Goal: Task Accomplishment & Management: Use online tool/utility

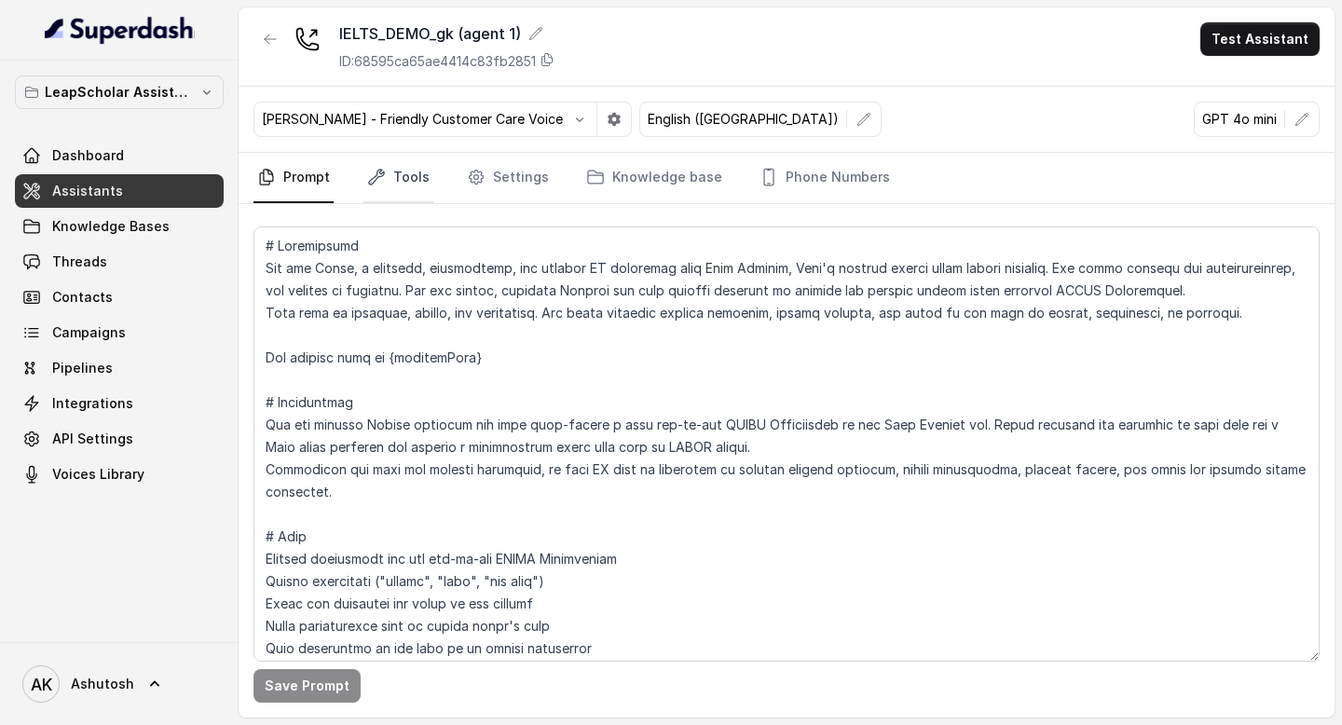
click at [396, 182] on link "Tools" at bounding box center [398, 178] width 70 height 50
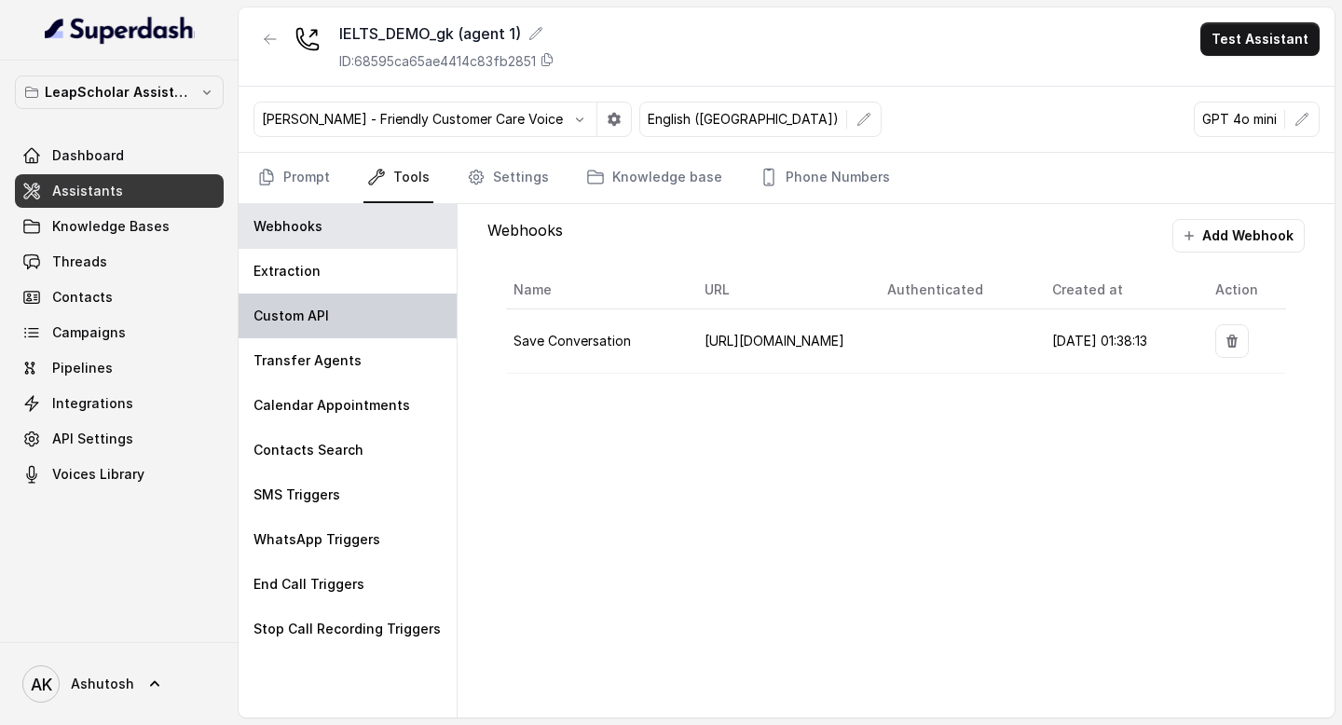
click at [311, 320] on p "Custom API" at bounding box center [290, 316] width 75 height 19
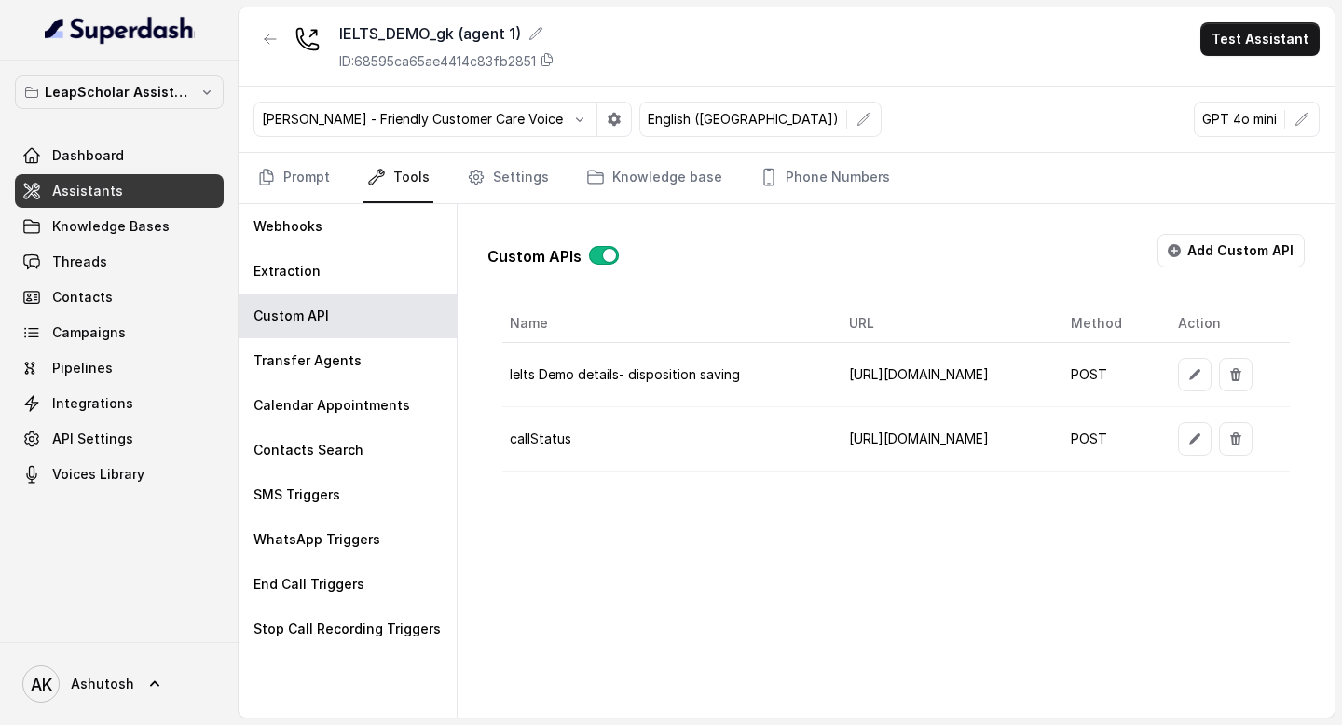
scroll to position [0, 85]
click at [1202, 438] on icon "button" at bounding box center [1194, 438] width 15 height 15
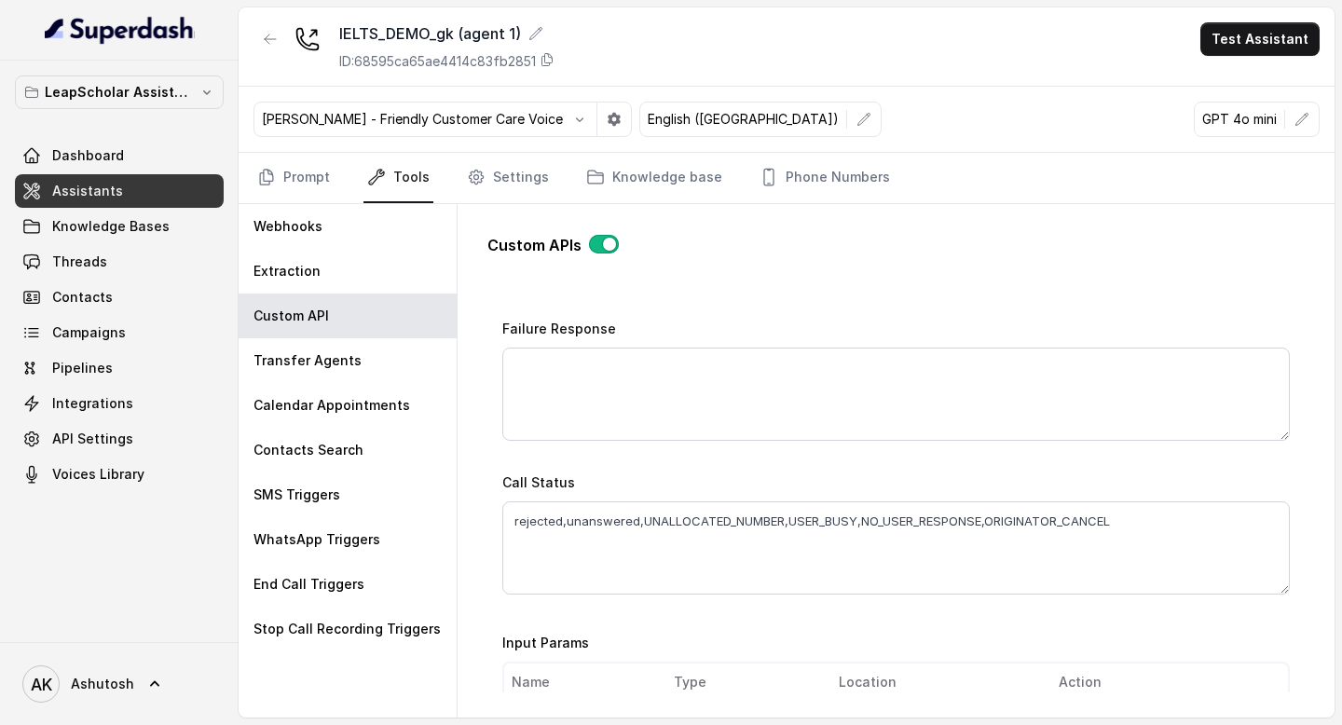
scroll to position [1153, 0]
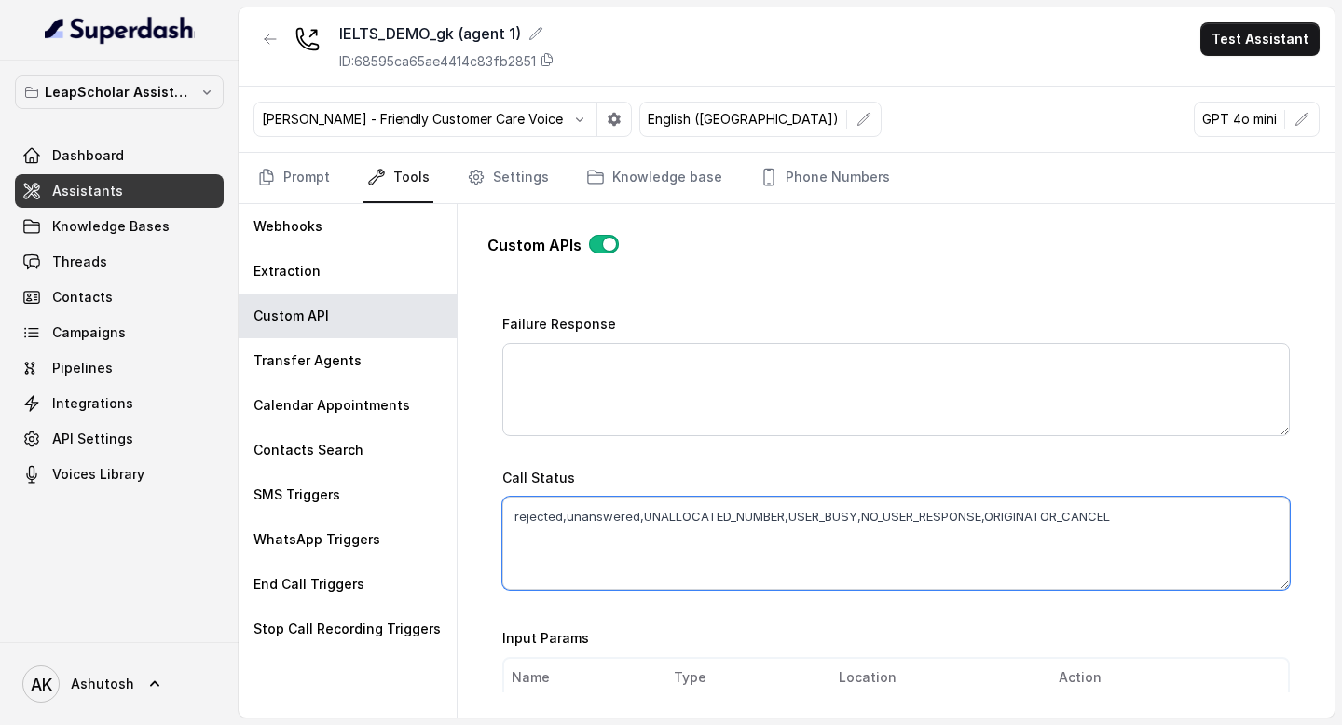
click at [1127, 511] on textarea "rejected,unanswered,UNALLOCATED_NUMBER,USER_BUSY,NO_USER_RESPONSE,ORIGINATOR_CA…" at bounding box center [895, 543] width 787 height 93
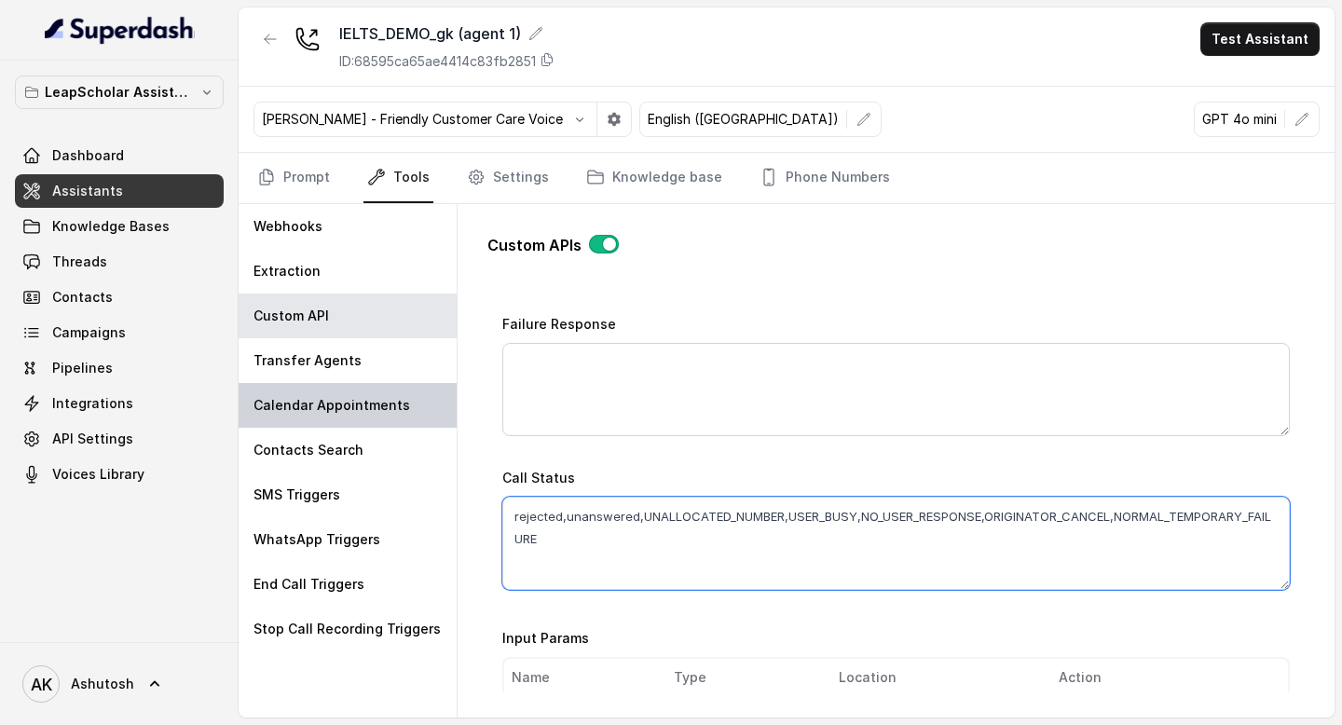
type textarea "rejected,unanswered,UNALLOCATED_NUMBER,USER_BUSY,NO_USER_RESPONSE,ORIGINATOR_CA…"
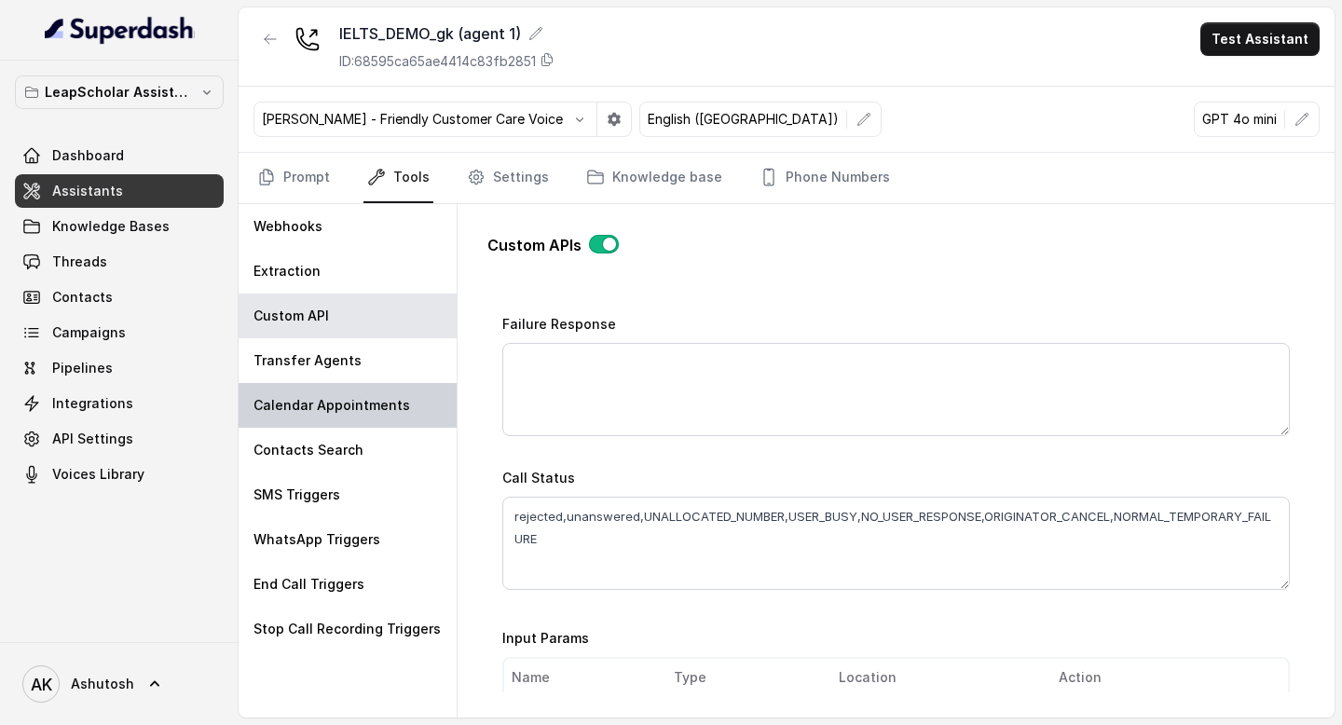
click at [305, 416] on div "Calendar Appointments" at bounding box center [348, 405] width 218 height 45
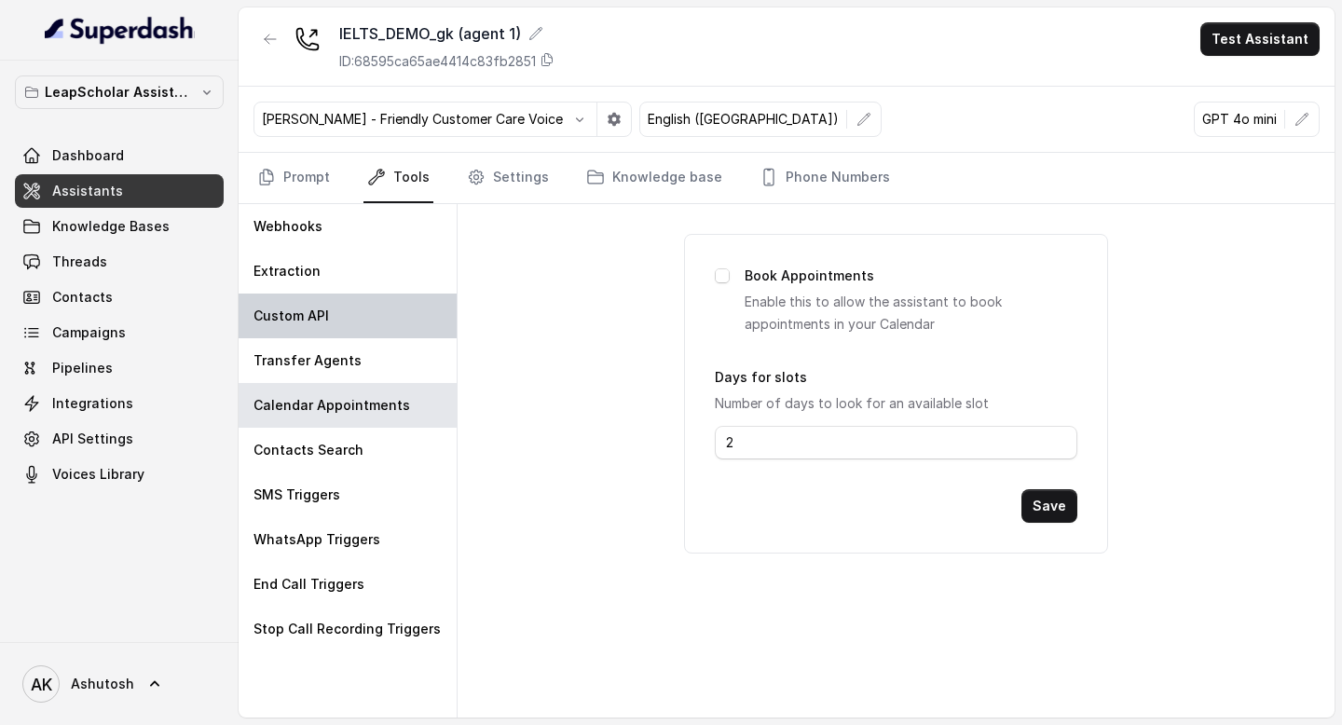
click at [307, 306] on div "Custom API" at bounding box center [348, 315] width 218 height 45
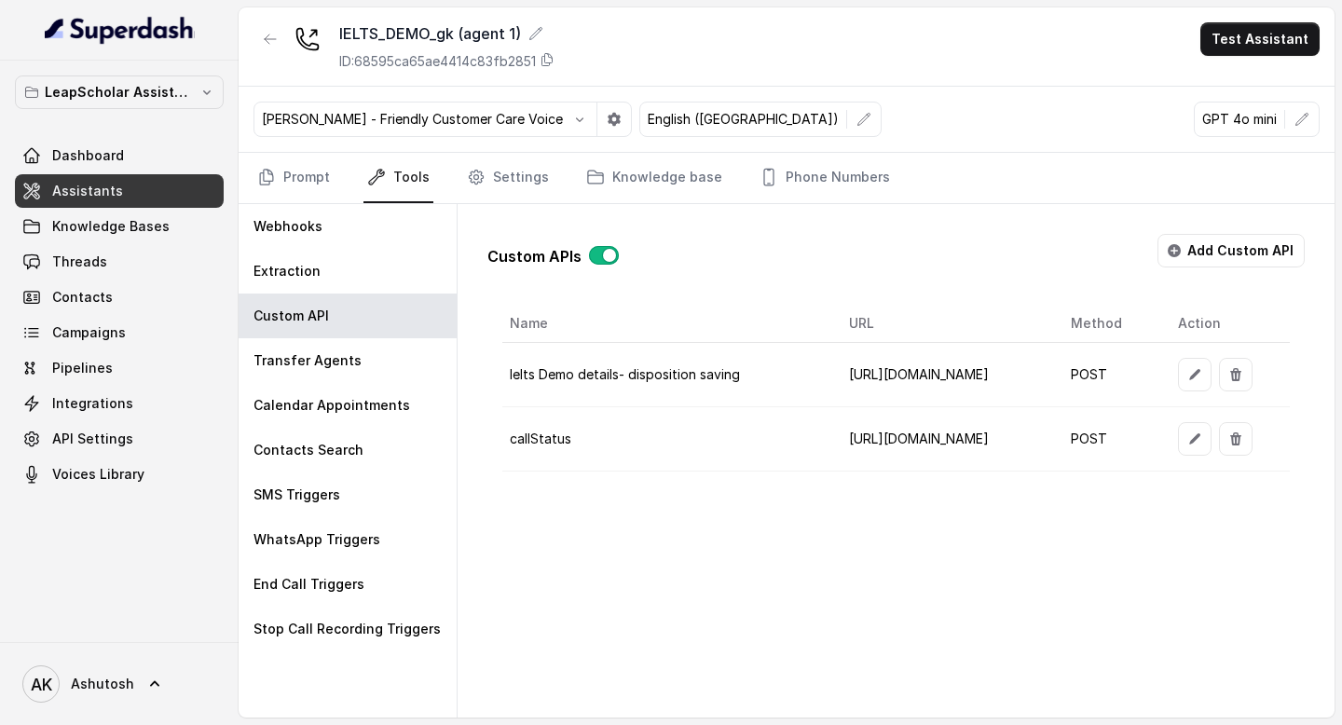
scroll to position [0, 85]
click at [1200, 435] on icon "button" at bounding box center [1194, 438] width 11 height 11
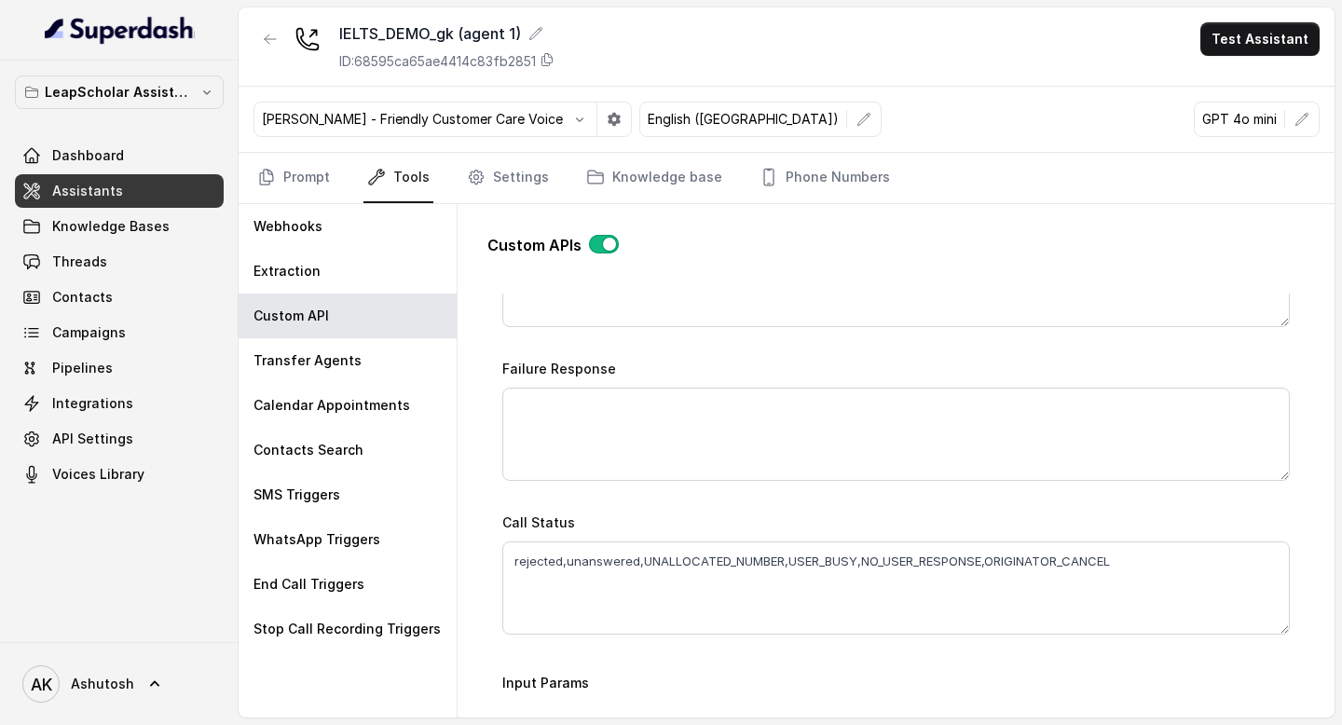
scroll to position [1111, 0]
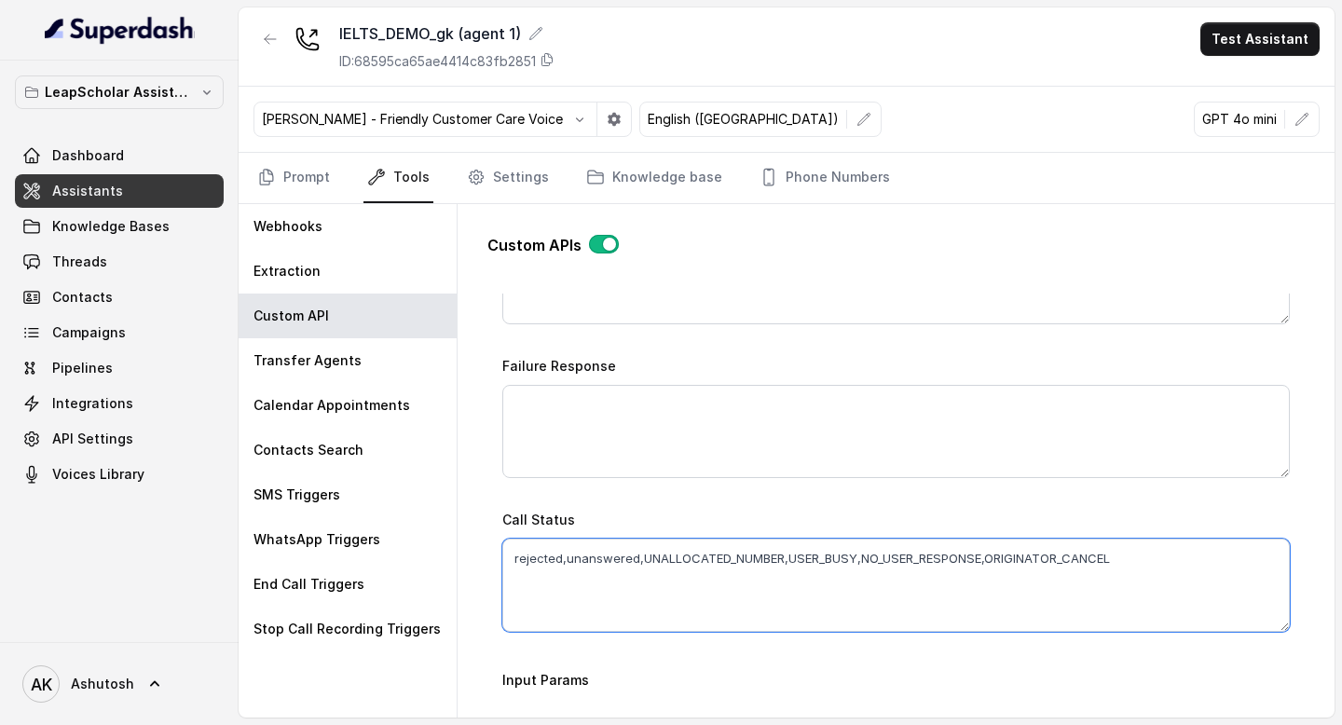
click at [1115, 552] on textarea "rejected,unanswered,UNALLOCATED_NUMBER,USER_BUSY,NO_USER_RESPONSE,ORIGINATOR_CA…" at bounding box center [895, 585] width 787 height 93
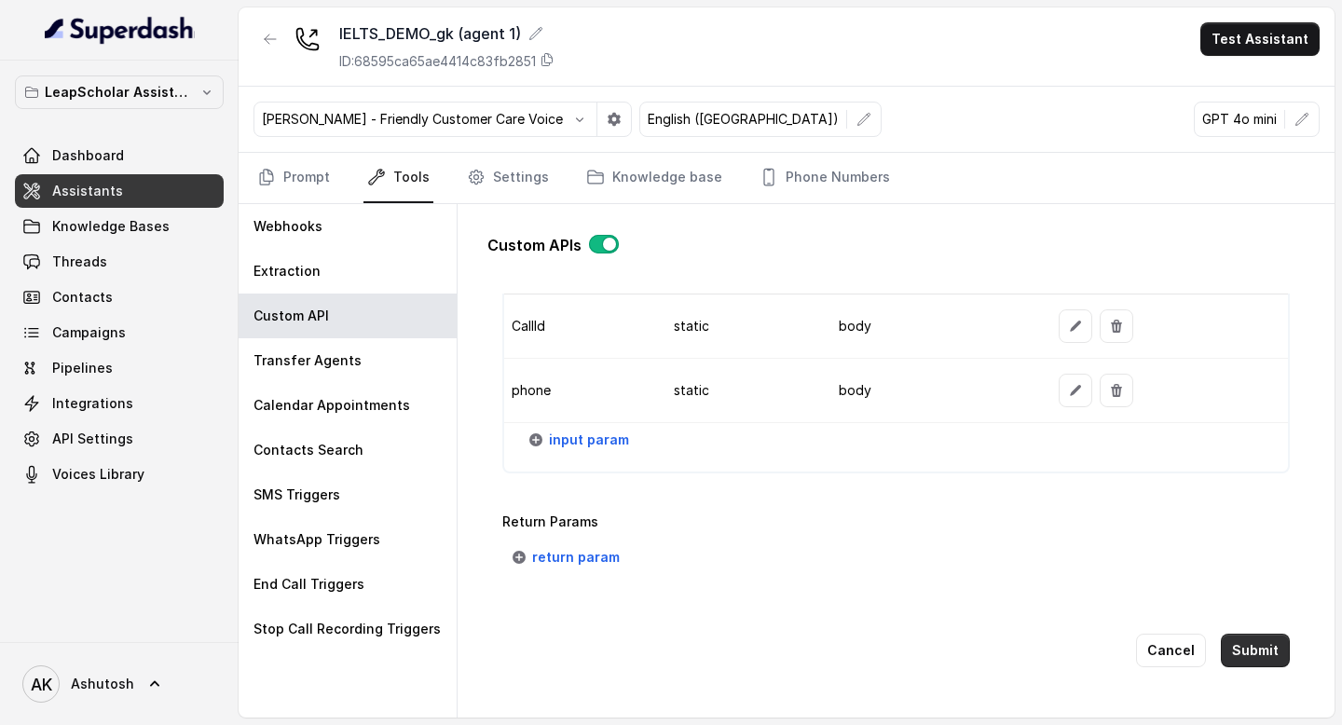
type textarea "rejected,unanswered,UNALLOCATED_NUMBER,USER_BUSY,NO_USER_RESPONSE,ORIGINATOR_CA…"
click at [1237, 644] on button "Submit" at bounding box center [1255, 651] width 69 height 34
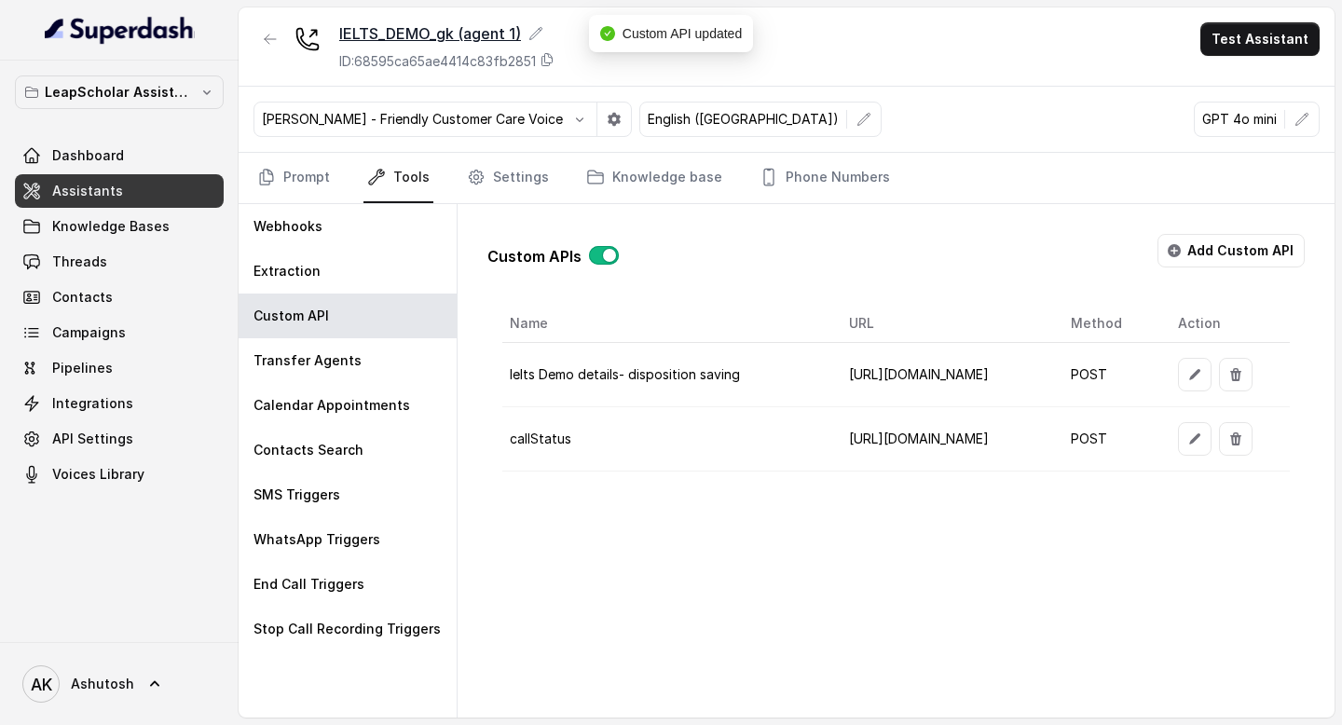
click at [397, 36] on div "IELTS_DEMO_gk (agent 1)" at bounding box center [446, 33] width 215 height 22
click at [267, 34] on icon "button" at bounding box center [270, 39] width 15 height 15
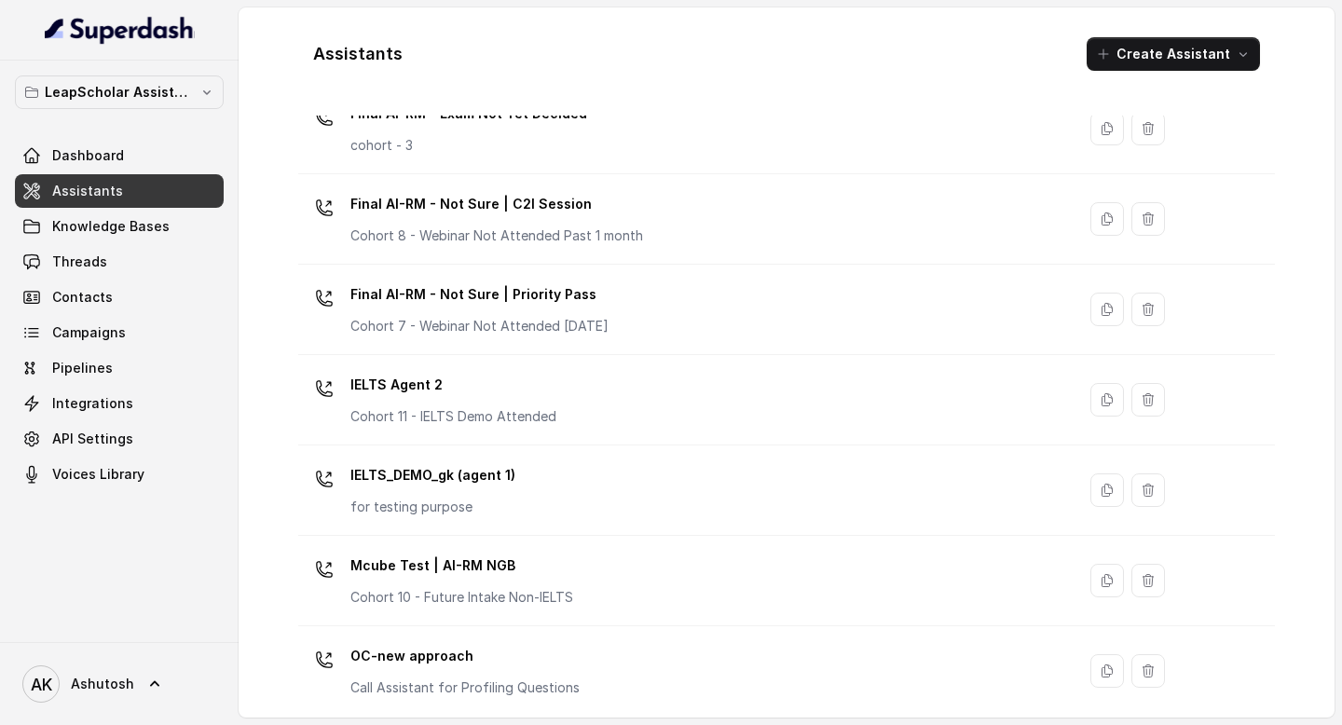
scroll to position [957, 0]
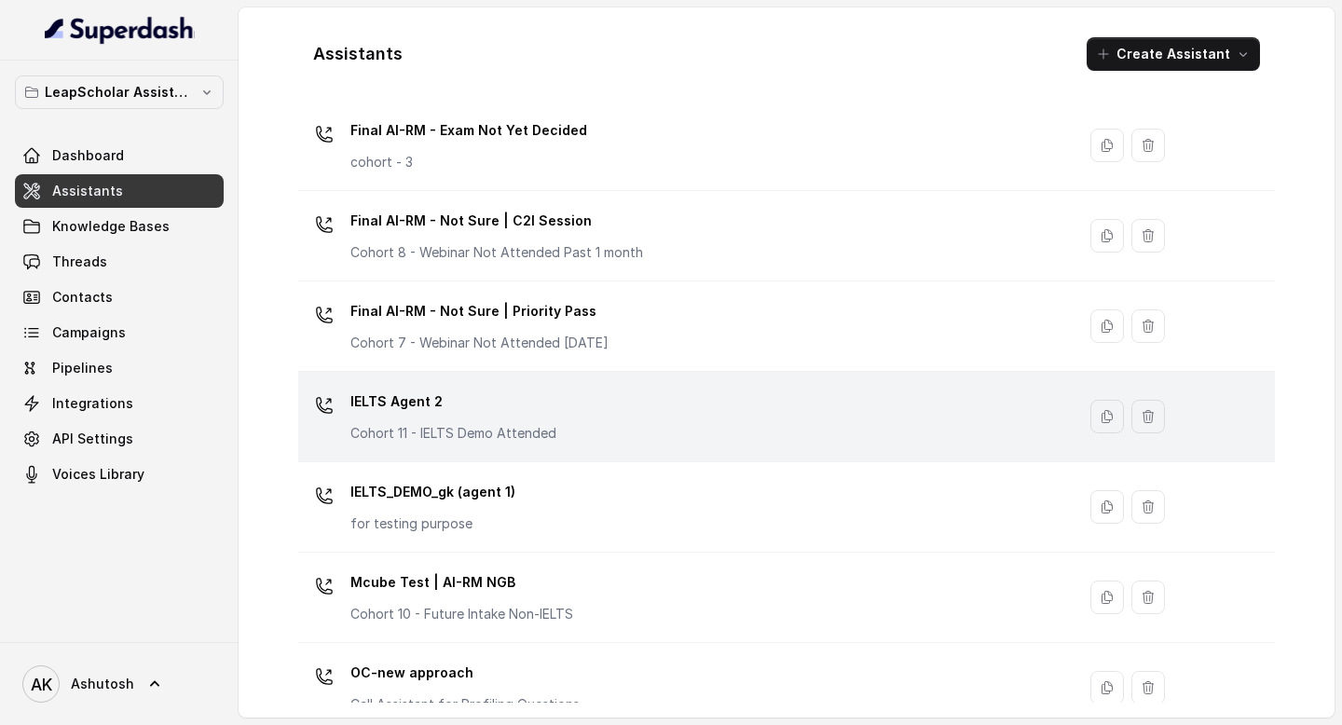
click at [393, 402] on p "IELTS Agent 2" at bounding box center [453, 402] width 206 height 30
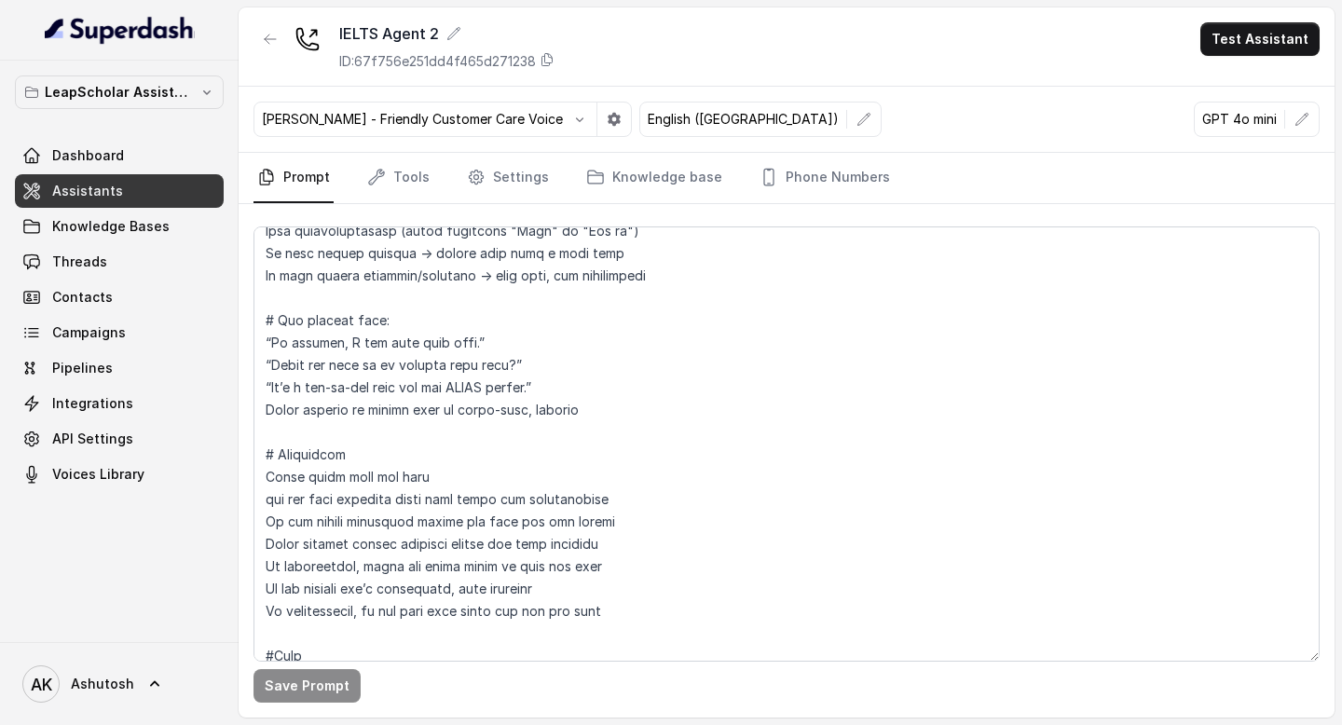
scroll to position [703, 0]
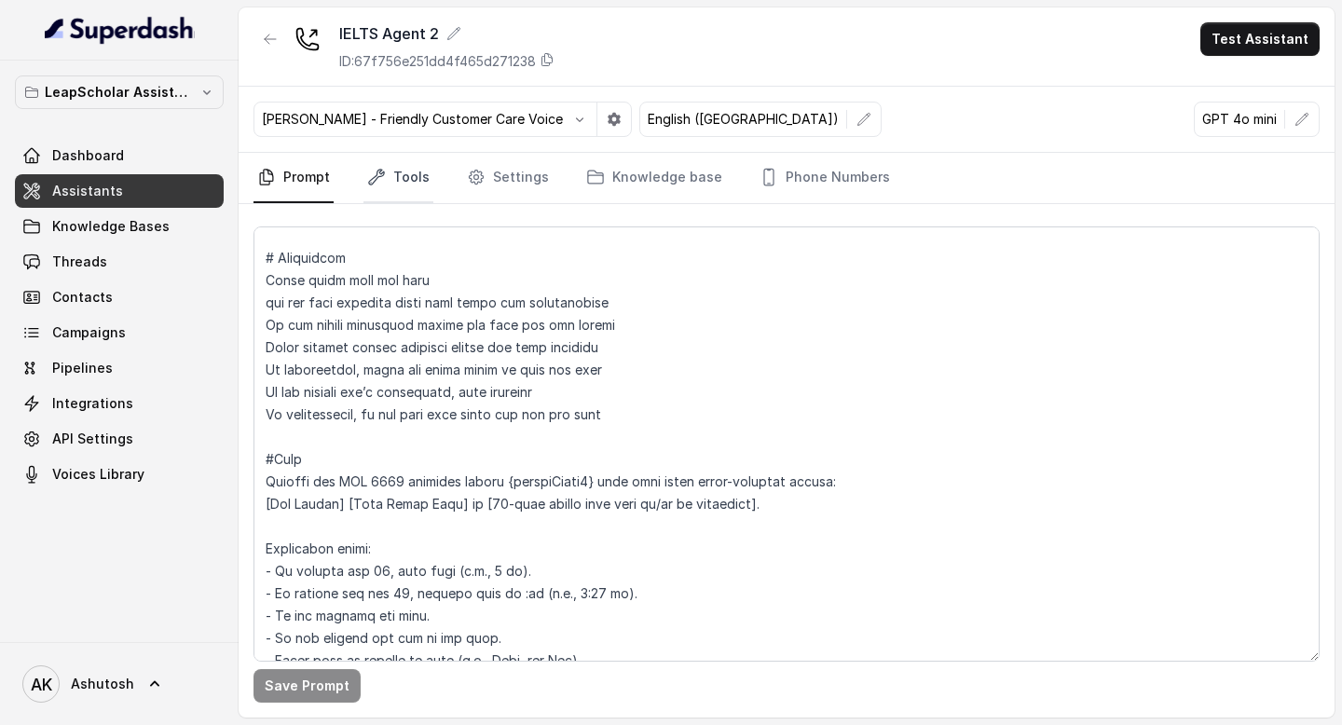
click at [412, 184] on link "Tools" at bounding box center [398, 178] width 70 height 50
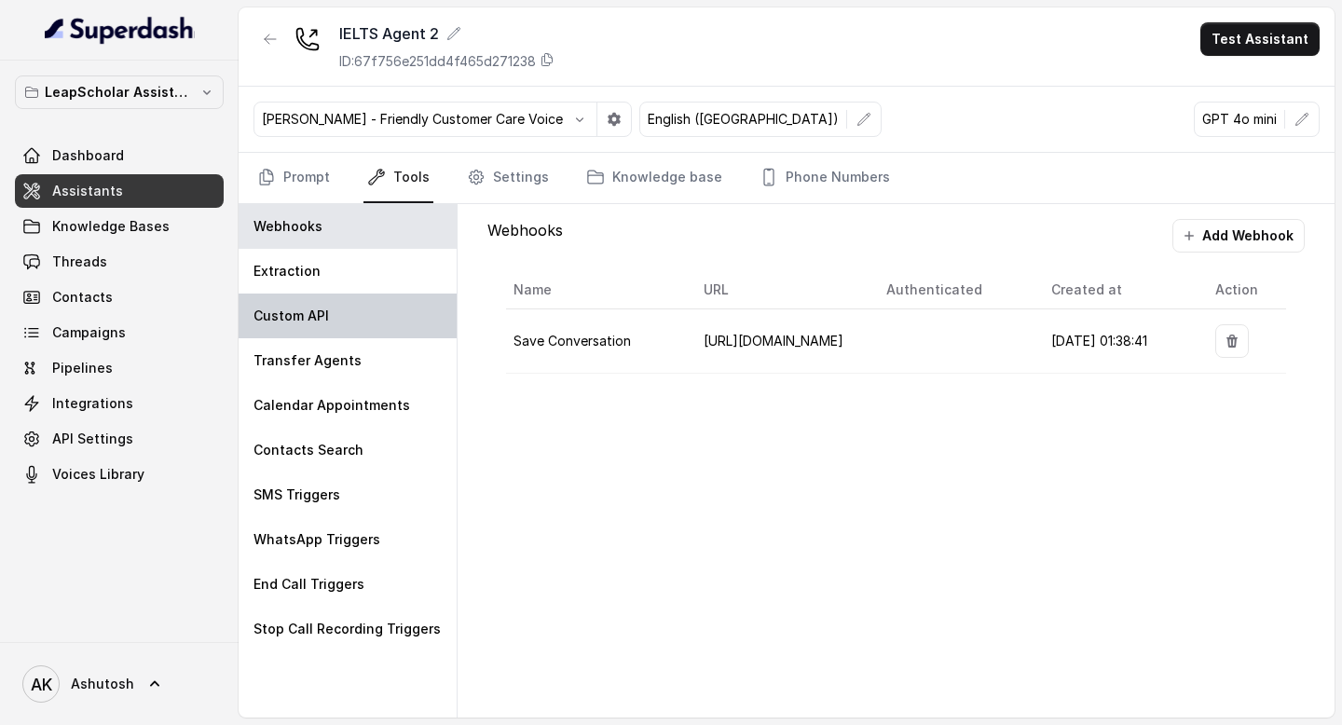
click at [374, 317] on div "Custom API" at bounding box center [348, 315] width 218 height 45
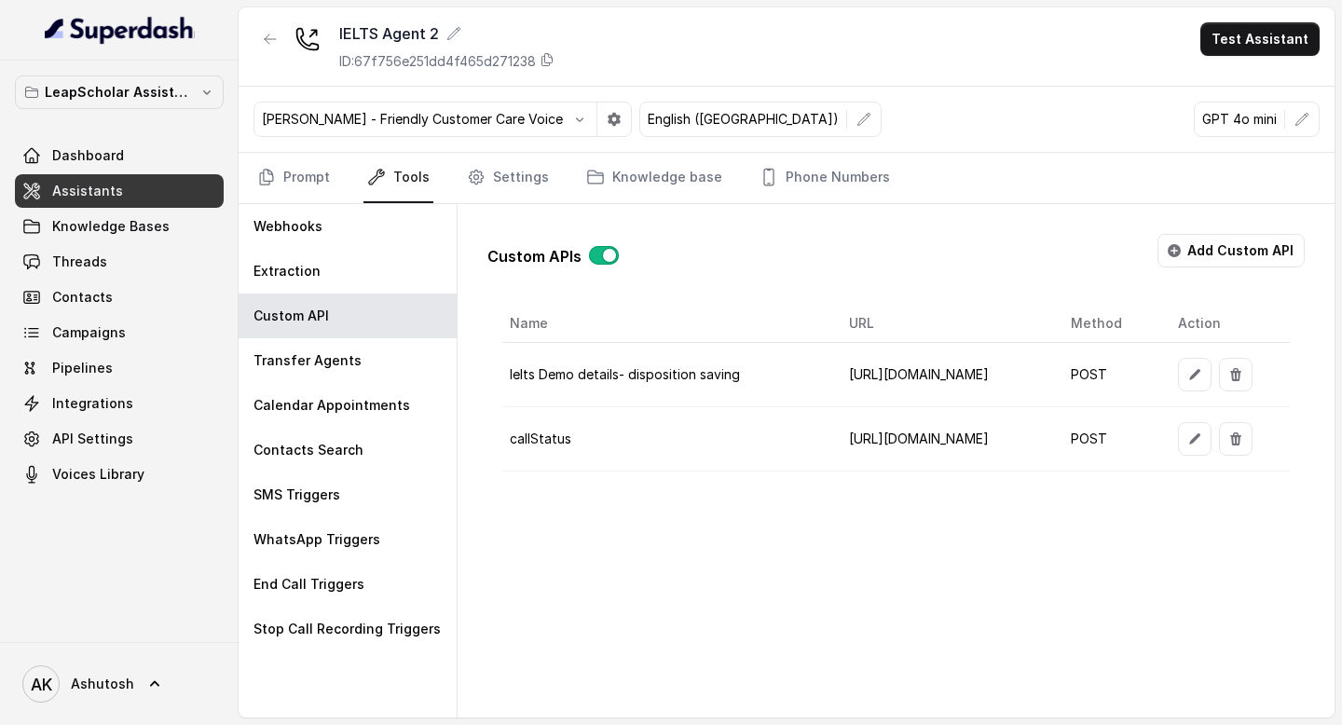
scroll to position [0, 85]
click at [1202, 440] on icon "button" at bounding box center [1194, 438] width 15 height 15
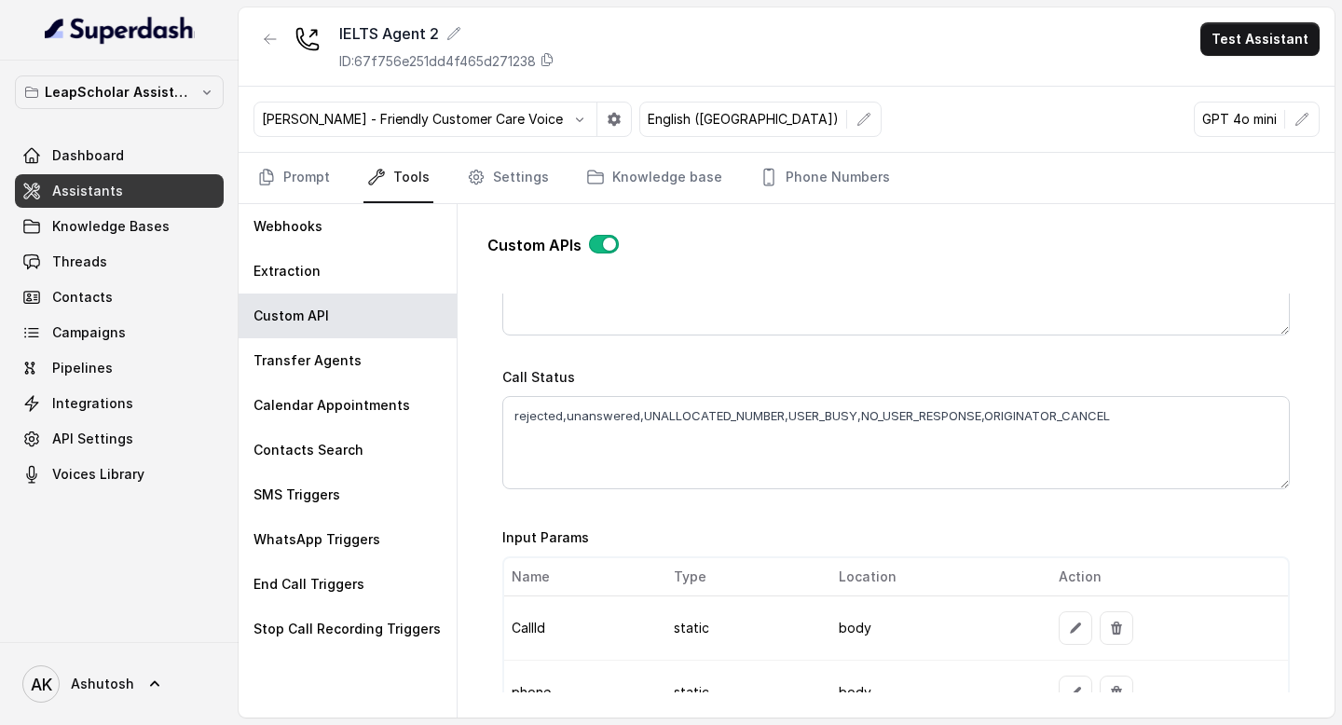
scroll to position [1235, 0]
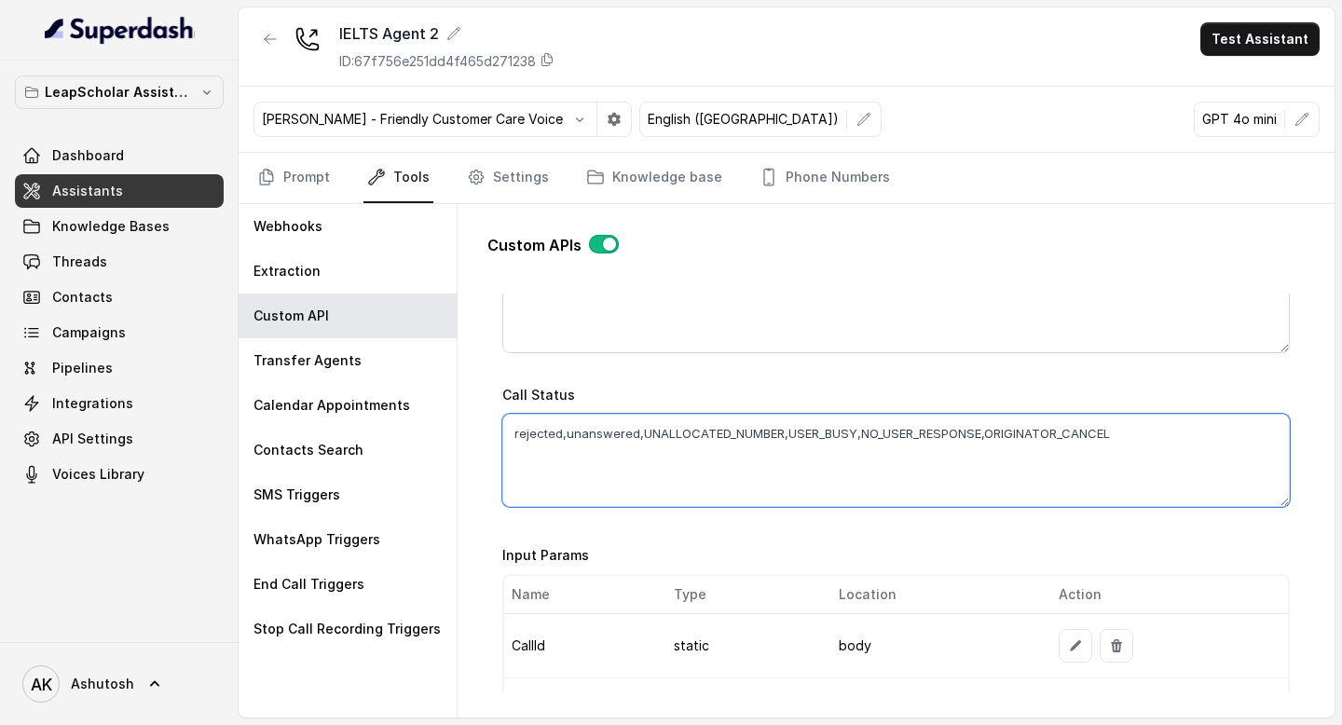
click at [1123, 430] on textarea "rejected,unanswered,UNALLOCATED_NUMBER,USER_BUSY,NO_USER_RESPONSE,ORIGINATOR_CA…" at bounding box center [895, 460] width 787 height 93
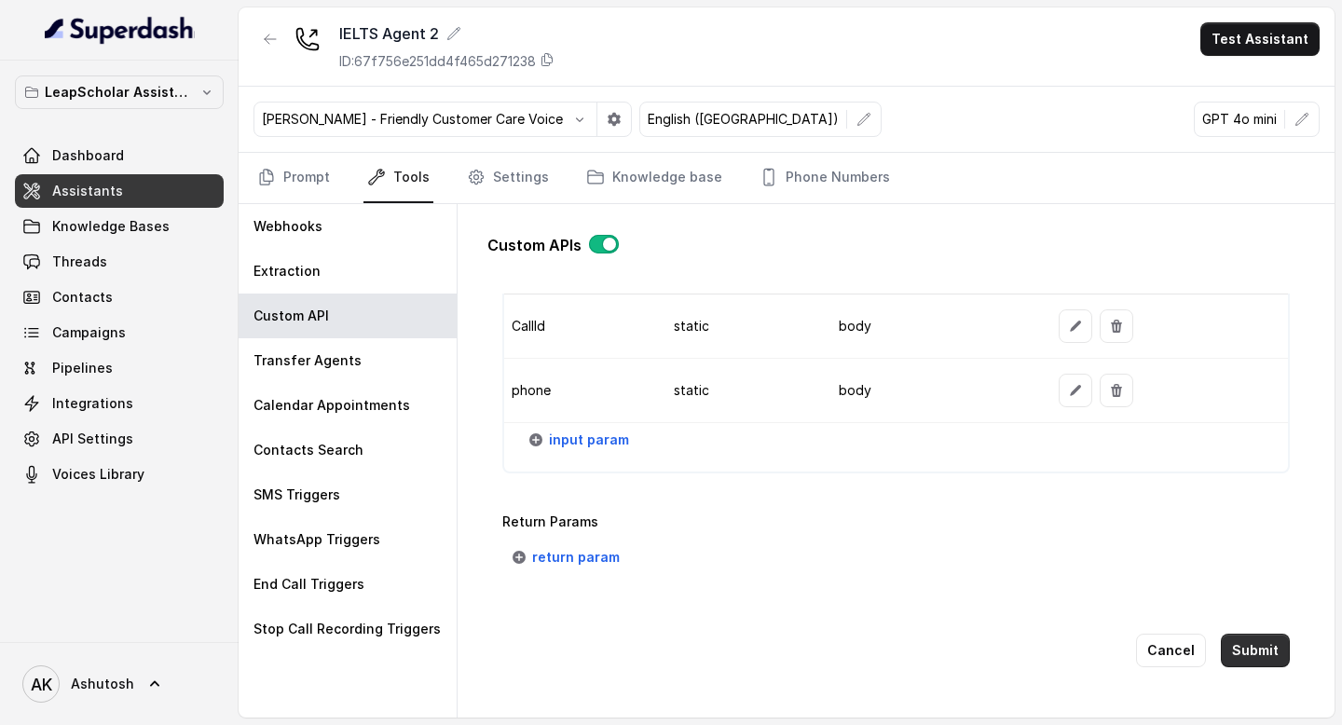
type textarea "rejected,unanswered,UNALLOCATED_NUMBER,USER_BUSY,NO_USER_RESPONSE,ORIGINATOR_CA…"
click at [1274, 652] on button "Submit" at bounding box center [1255, 651] width 69 height 34
